Goal: Task Accomplishment & Management: Manage account settings

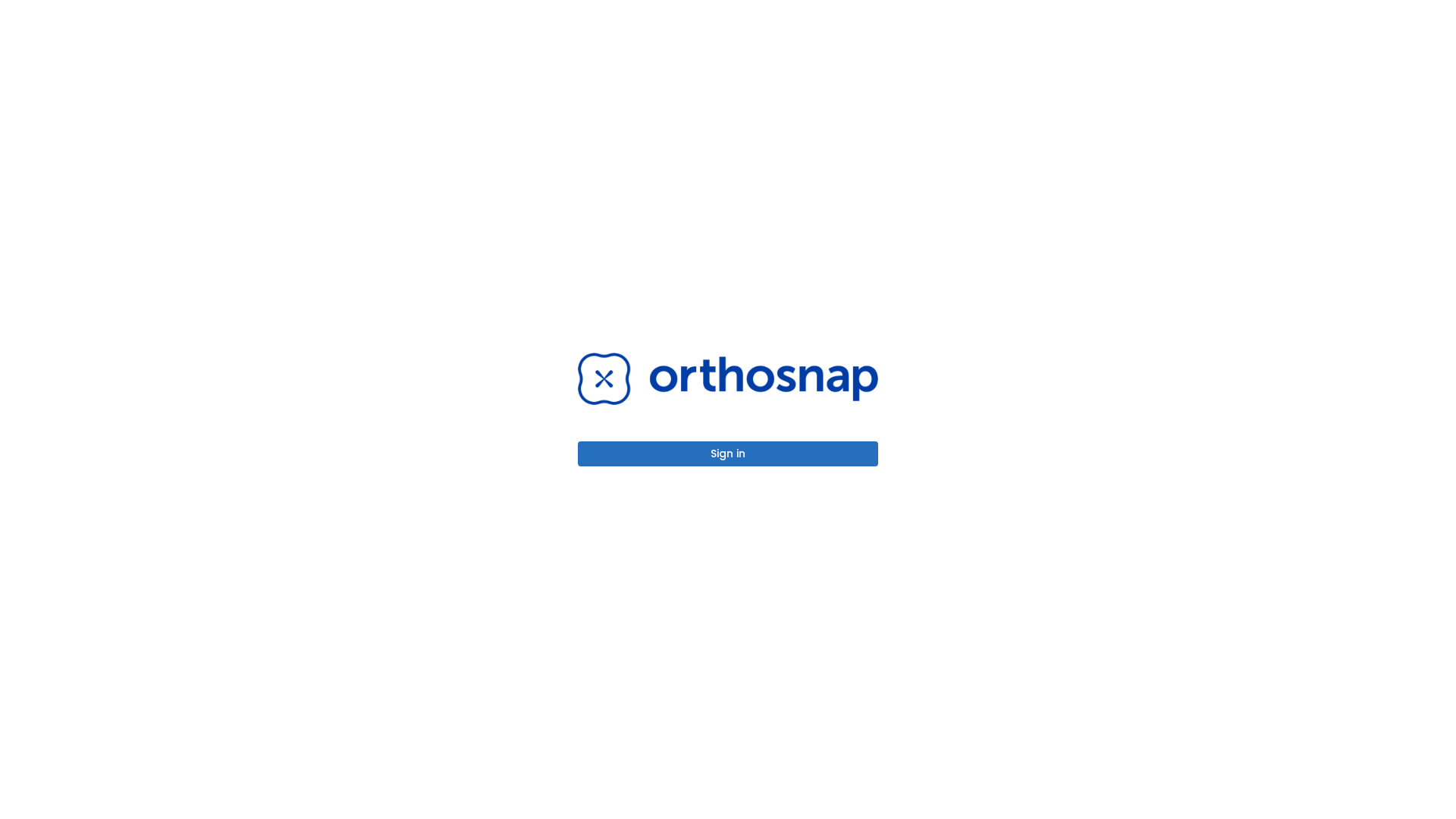
click at [728, 453] on button "Sign in" at bounding box center [728, 453] width 300 height 25
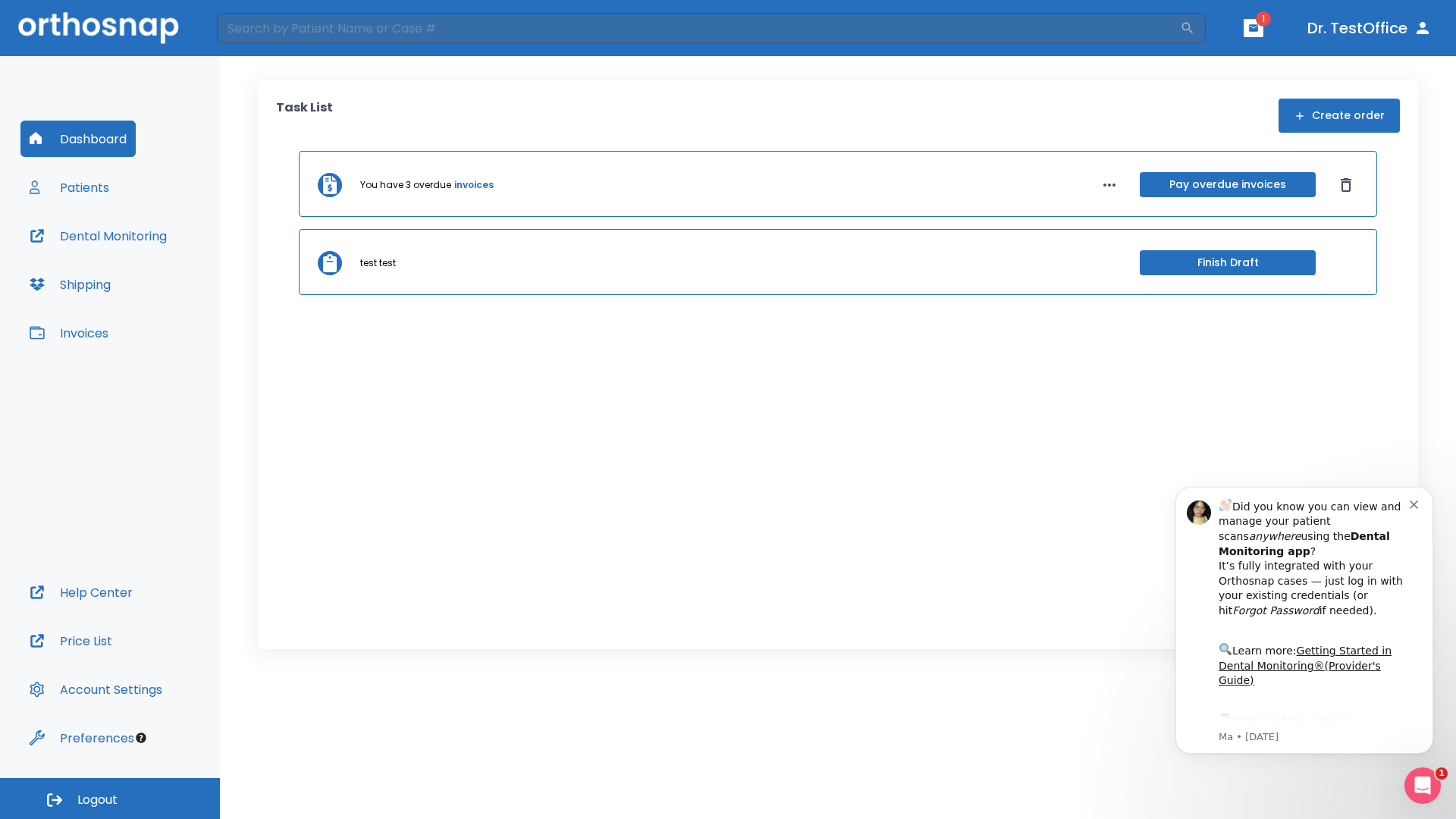
click at [110, 798] on span "Logout" at bounding box center [98, 799] width 41 height 16
